Goal: Task Accomplishment & Management: Manage account settings

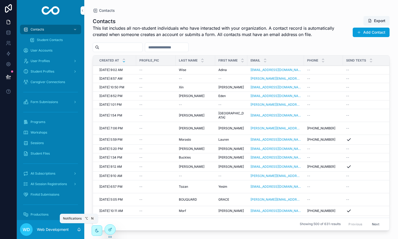
click at [78, 230] on icon "scrollable content" at bounding box center [79, 229] width 3 height 2
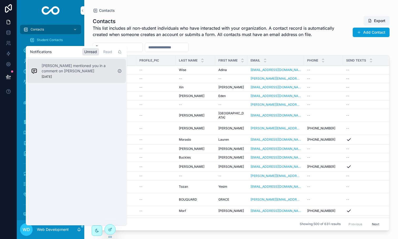
click at [79, 73] on p "[PERSON_NAME] mentioned you in a comment on [PERSON_NAME]" at bounding box center [78, 68] width 72 height 11
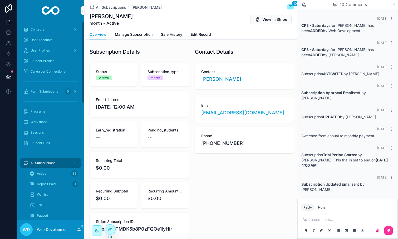
scroll to position [67, 0]
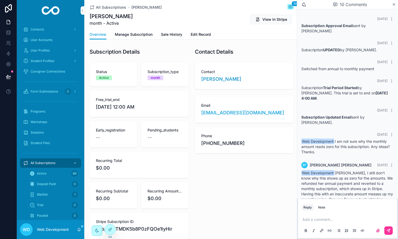
click at [133, 34] on span "Manage Subscription" at bounding box center [134, 34] width 38 height 5
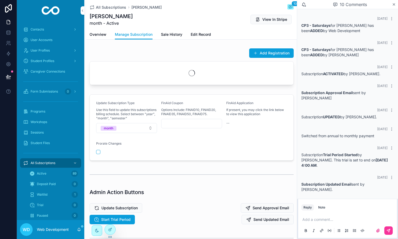
scroll to position [67, 0]
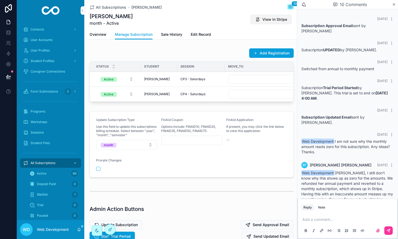
click at [272, 22] on span "View In Stripe" at bounding box center [274, 19] width 25 height 5
click at [394, 4] on icon "scrollable content" at bounding box center [394, 4] width 4 height 4
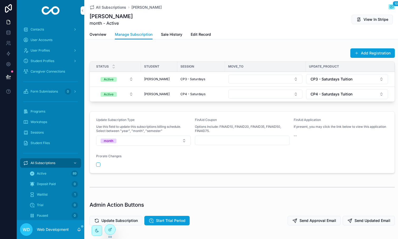
click at [196, 36] on span "Edit Record" at bounding box center [201, 34] width 20 height 5
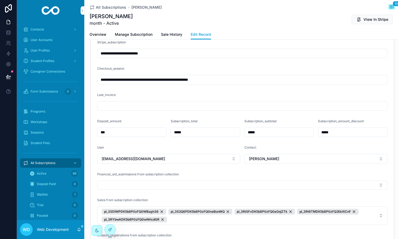
scroll to position [265, 0]
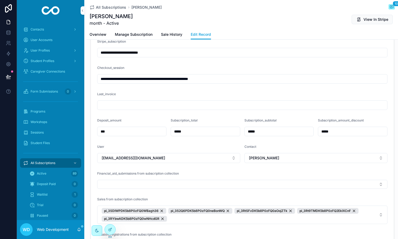
click at [261, 132] on input "*****" at bounding box center [279, 131] width 69 height 7
paste input "**"
type input "*******"
click at [184, 134] on input "*****" at bounding box center [205, 131] width 69 height 7
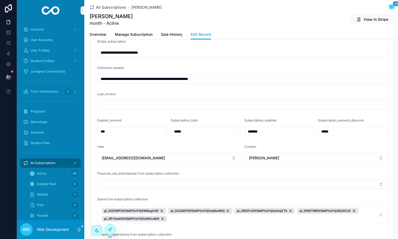
click at [184, 134] on input "*****" at bounding box center [205, 131] width 69 height 7
paste input "**"
type input "*******"
click at [163, 119] on div "Deposit_amount" at bounding box center [132, 122] width 70 height 6
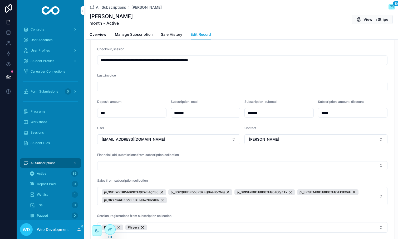
scroll to position [292, 0]
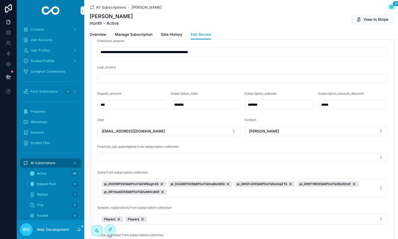
click at [163, 33] on span "Sale History" at bounding box center [171, 34] width 21 height 5
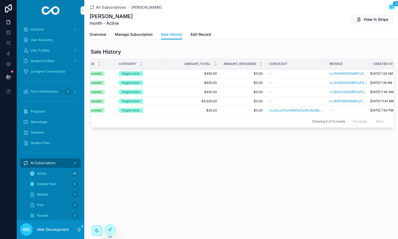
scroll to position [0, 31]
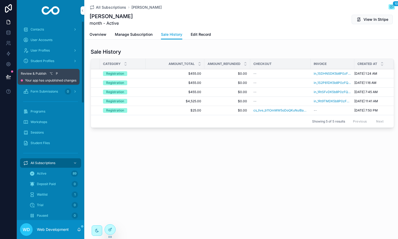
click at [9, 78] on icon at bounding box center [8, 76] width 5 height 5
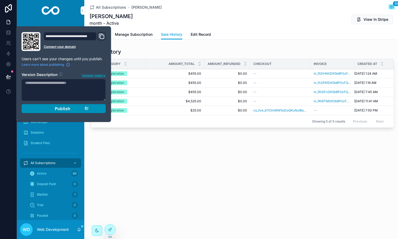
click at [59, 109] on span "Publish" at bounding box center [63, 108] width 16 height 5
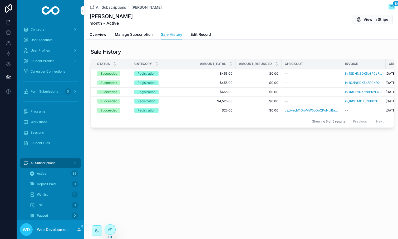
click at [192, 35] on span "Edit Record" at bounding box center [201, 34] width 20 height 5
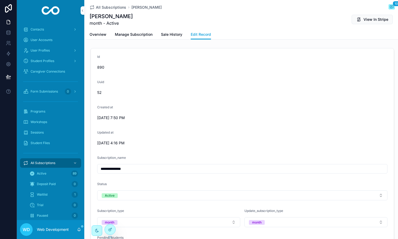
click at [144, 36] on span "Manage Subscription" at bounding box center [134, 34] width 38 height 5
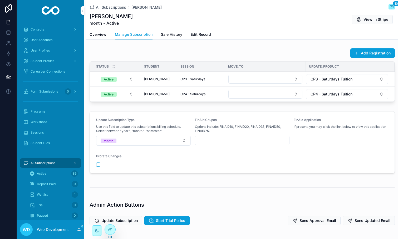
click at [101, 38] on link "Overview" at bounding box center [98, 35] width 17 height 11
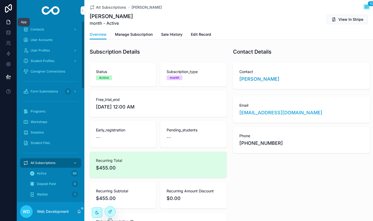
click at [8, 23] on icon at bounding box center [8, 21] width 5 height 5
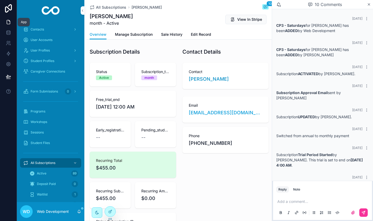
scroll to position [85, 0]
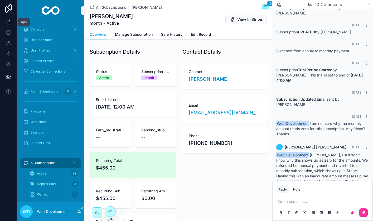
click at [6, 19] on link at bounding box center [8, 22] width 17 height 11
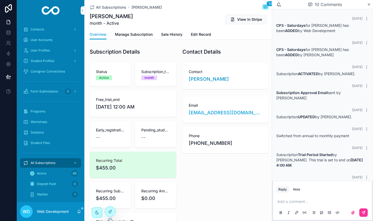
scroll to position [85, 0]
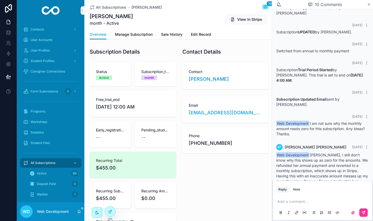
click at [367, 5] on icon "scrollable content" at bounding box center [369, 4] width 4 height 4
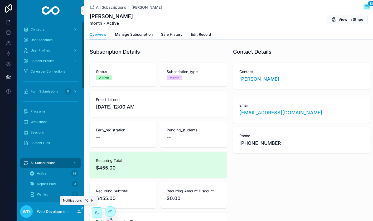
click at [79, 213] on icon "scrollable content" at bounding box center [79, 212] width 4 height 4
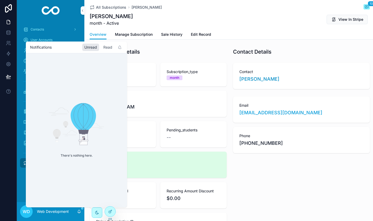
click at [106, 47] on div "Read" at bounding box center [107, 47] width 13 height 7
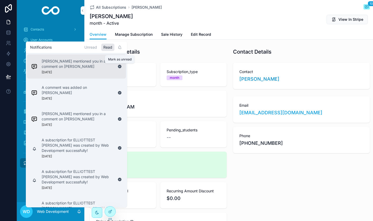
click at [120, 67] on icon "scrollable content" at bounding box center [119, 66] width 3 height 3
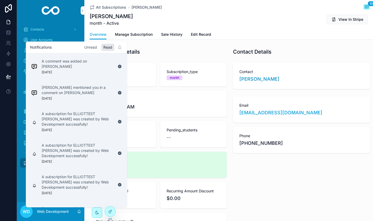
click at [88, 46] on div "Unread" at bounding box center [90, 47] width 17 height 7
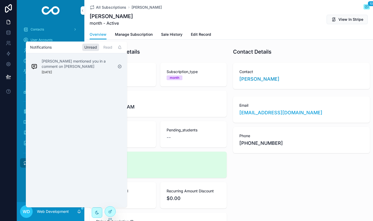
click at [151, 19] on div "[PERSON_NAME] month - Active View In Stripe" at bounding box center [230, 20] width 280 height 14
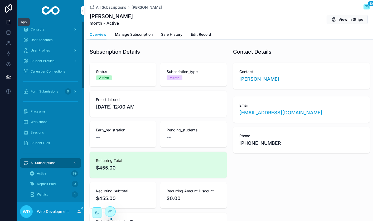
click at [11, 22] on link at bounding box center [8, 22] width 17 height 11
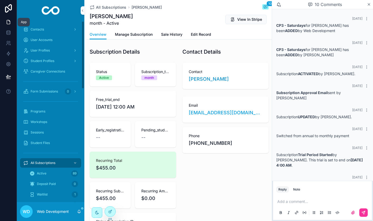
scroll to position [85, 0]
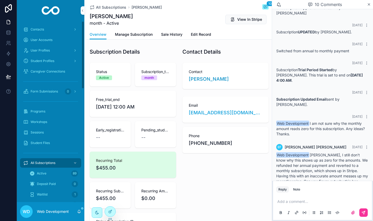
click at [43, 162] on span "All Subscriptions" at bounding box center [43, 163] width 25 height 4
